Goal: Book appointment/travel/reservation

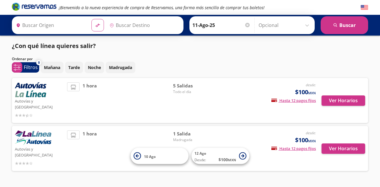
type input "[GEOGRAPHIC_DATA], [GEOGRAPHIC_DATA]"
type input "Pátzcuaro, [GEOGRAPHIC_DATA]"
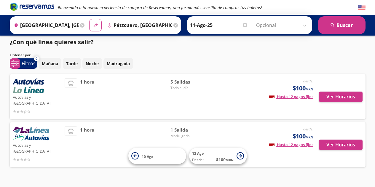
scroll to position [5, 0]
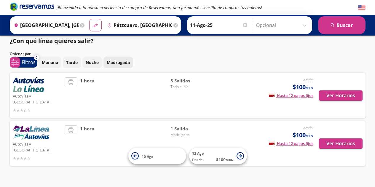
click at [125, 63] on p "Madrugada" at bounding box center [118, 62] width 23 height 6
click at [71, 129] on div "1 hora" at bounding box center [118, 144] width 106 height 36
click at [258, 121] on div "Autovías y La Línea desde: $100 MXN Hasta 12 pagos fijos Pagos fijos en compras…" at bounding box center [188, 143] width 356 height 45
click at [352, 139] on button "Ver Horarios" at bounding box center [341, 144] width 44 height 10
